Goal: Book appointment/travel/reservation

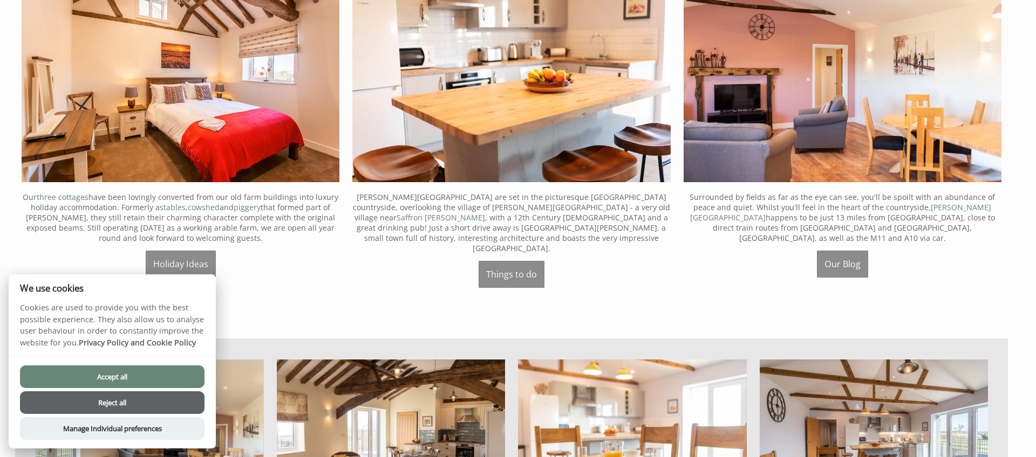
scroll to position [567, 0]
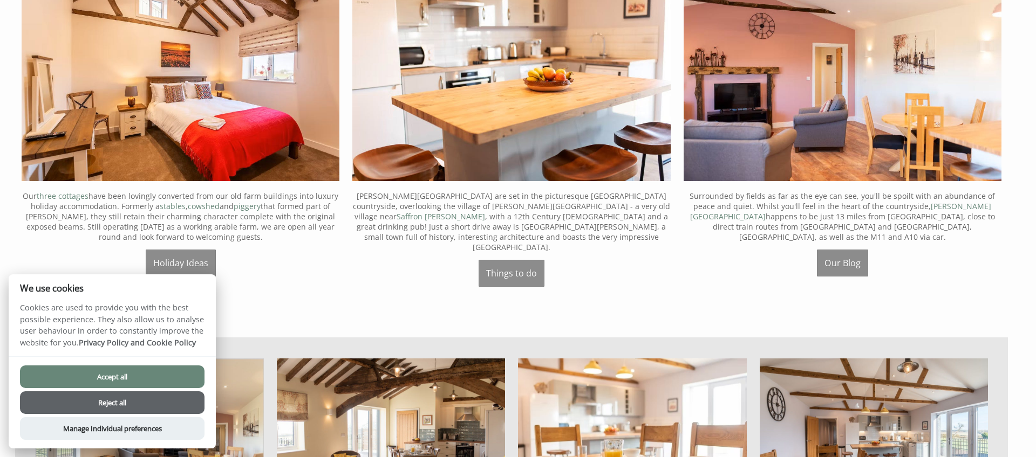
click at [133, 377] on button "Accept all" at bounding box center [112, 377] width 184 height 23
checkbox input "true"
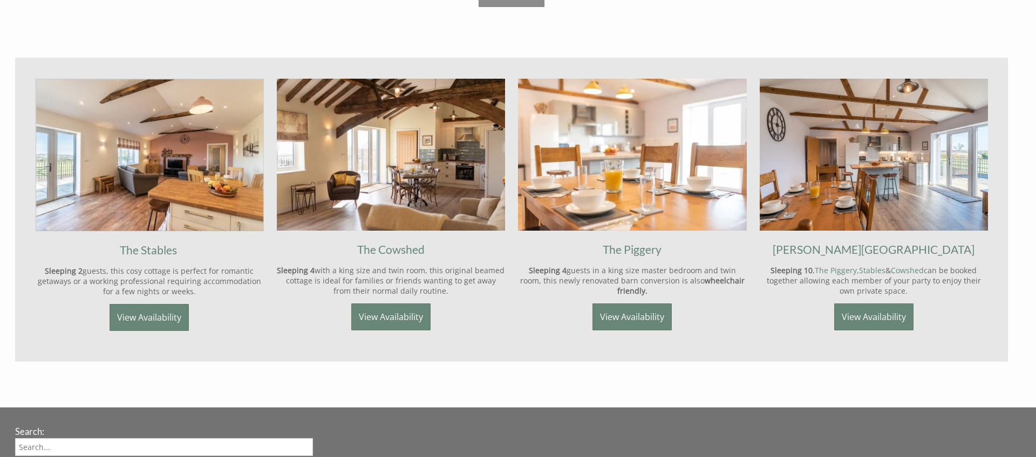
scroll to position [868, 0]
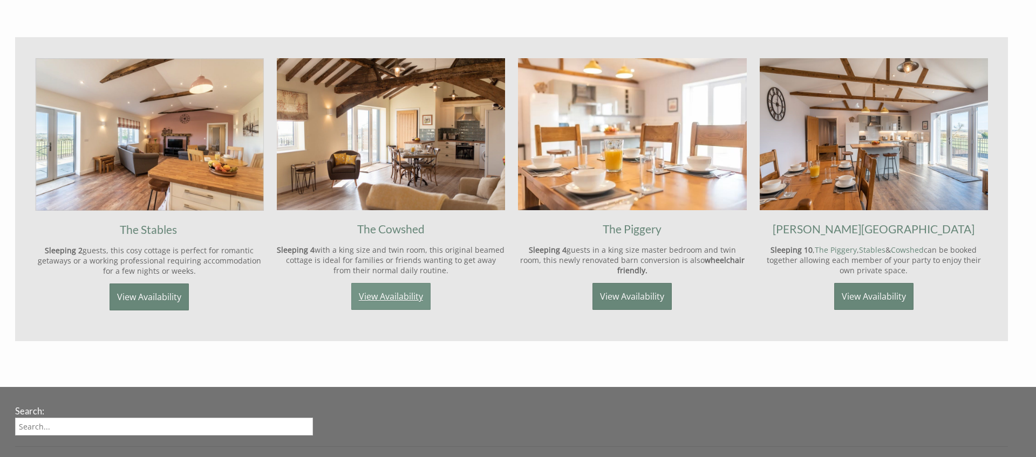
click at [390, 296] on link "View Availability" at bounding box center [390, 296] width 79 height 27
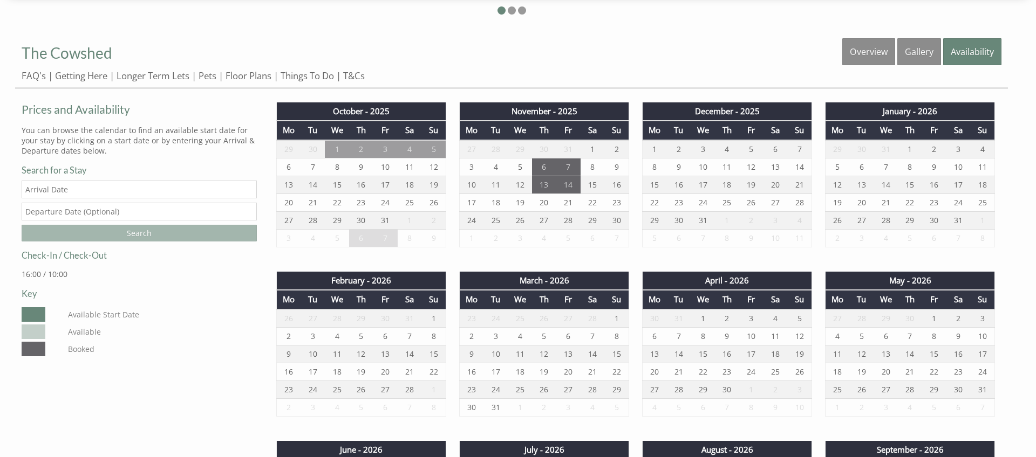
scroll to position [460, 0]
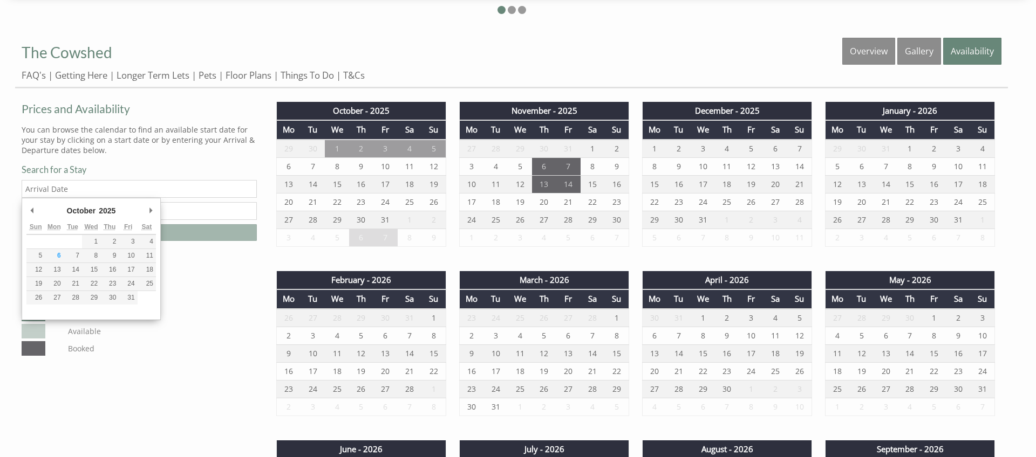
click at [62, 190] on input "Date" at bounding box center [139, 189] width 235 height 18
type input "[DATE]"
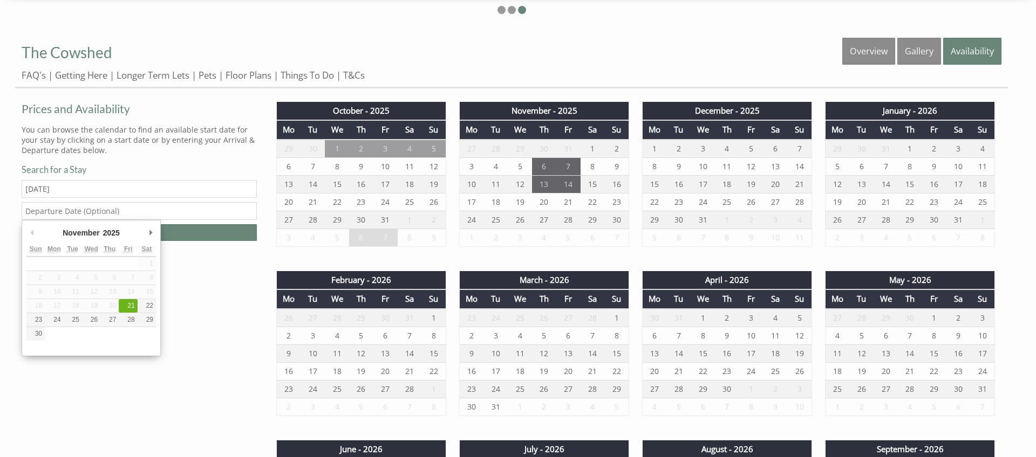
click at [115, 211] on input "text" at bounding box center [139, 211] width 235 height 18
type input "[DATE]"
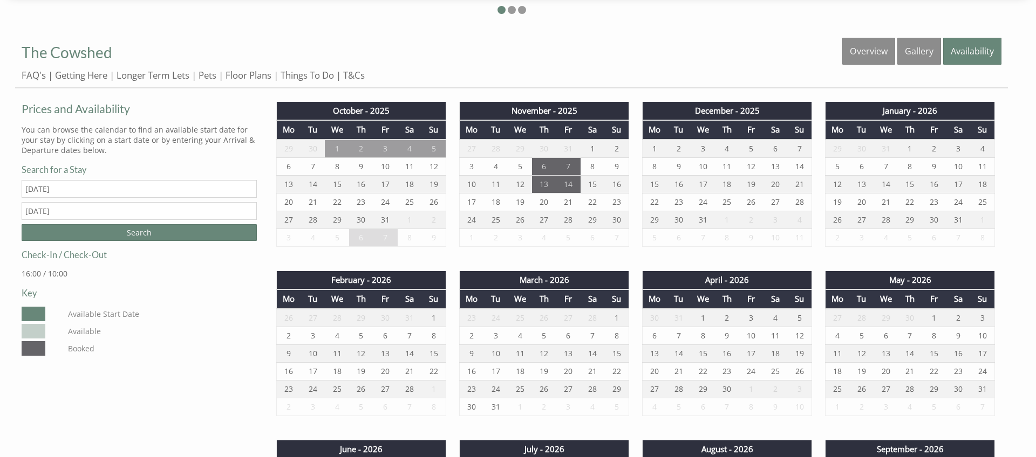
drag, startPoint x: 176, startPoint y: 300, endPoint x: 168, endPoint y: 300, distance: 8.6
click at [174, 299] on div "Prices and Availability You can browse the calendar to find an available start …" at bounding box center [139, 228] width 248 height 259
click at [147, 231] on input "Search" at bounding box center [139, 232] width 235 height 17
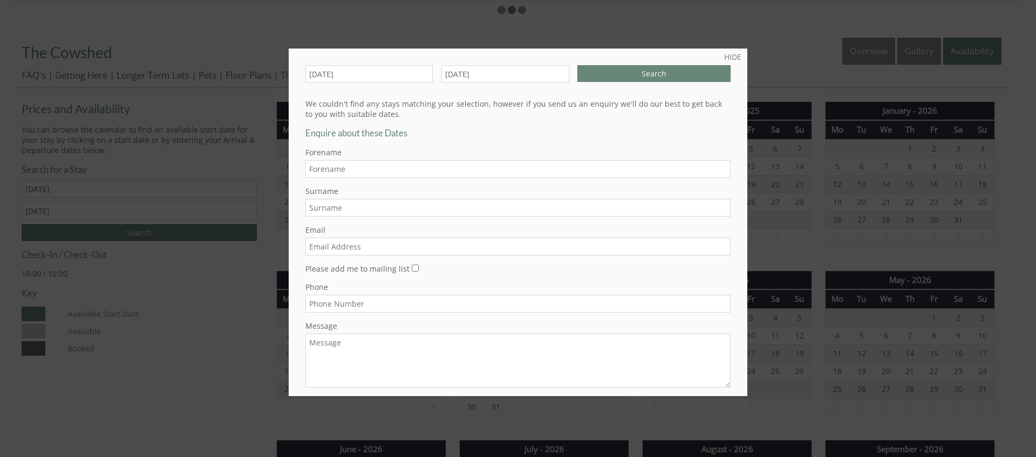
click at [193, 351] on div at bounding box center [518, 228] width 1036 height 457
